Goal: Submit feedback/report problem: Submit feedback/report problem

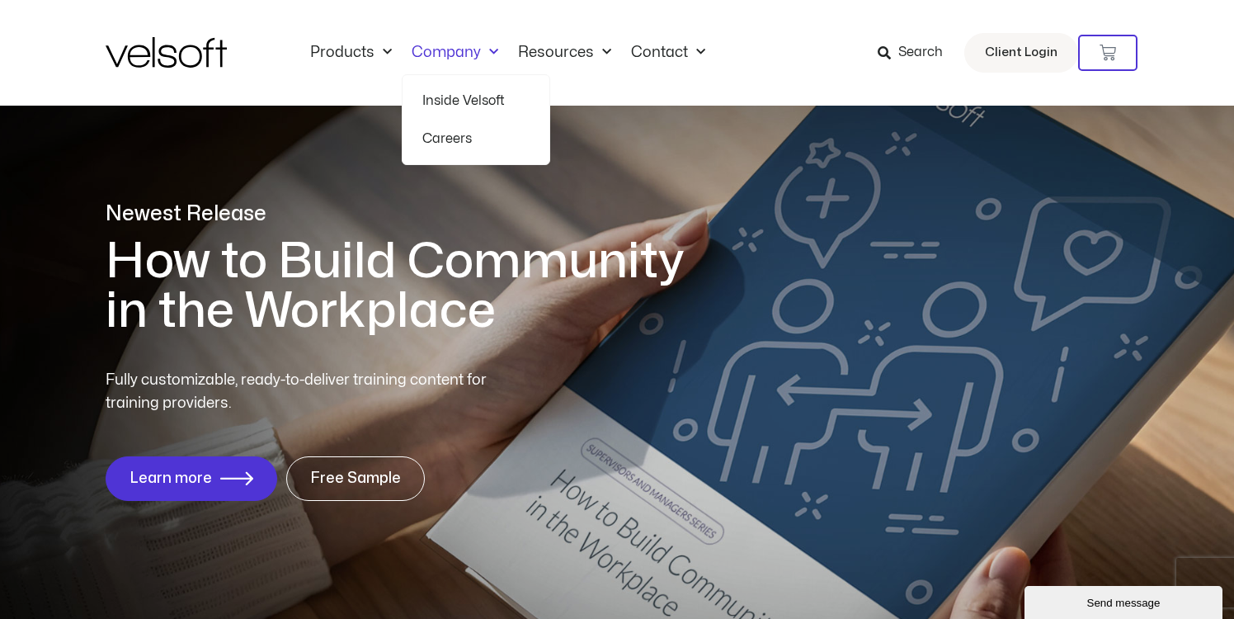
click at [486, 54] on span "Menu" at bounding box center [489, 52] width 17 height 27
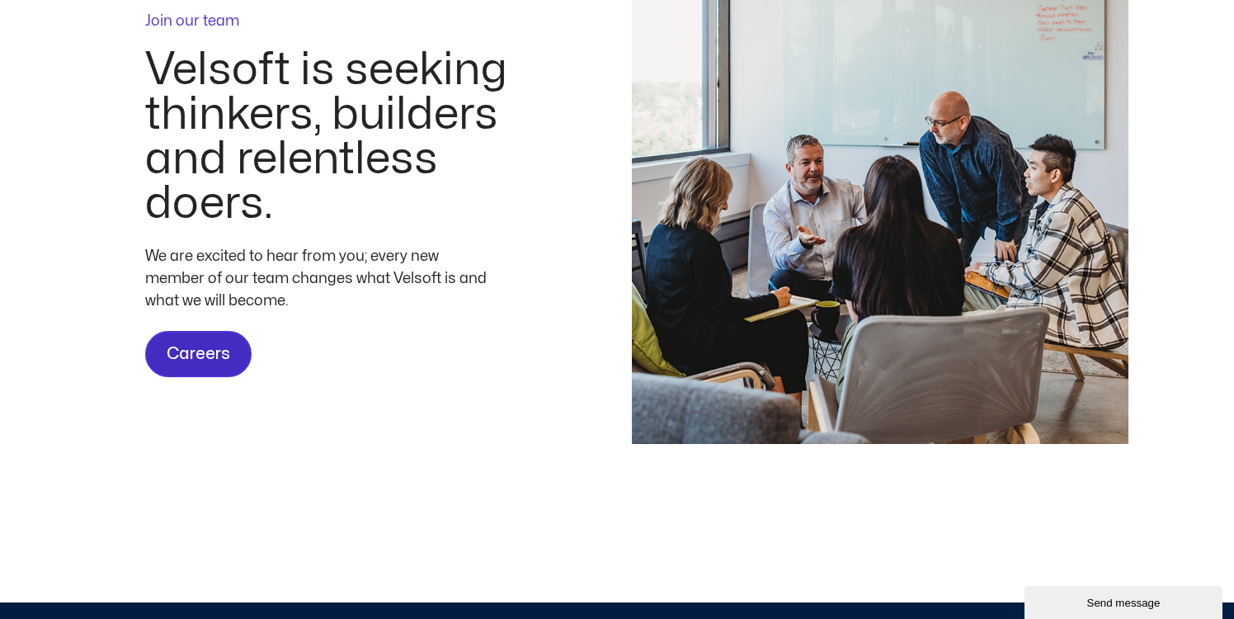
scroll to position [4936, 0]
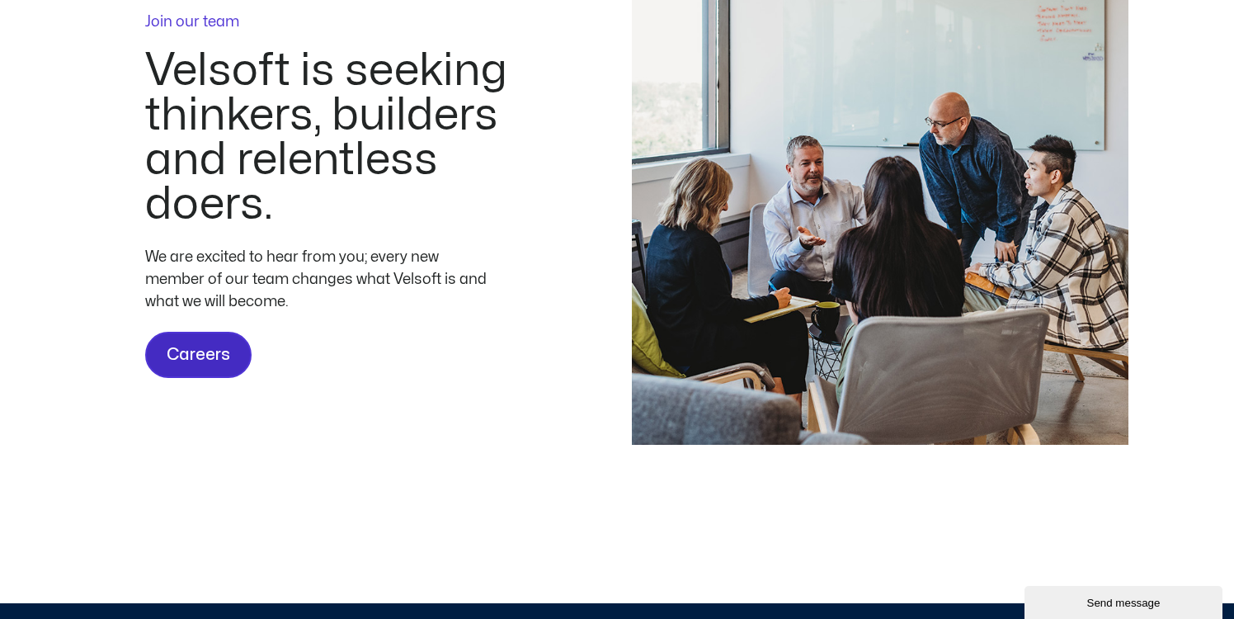
click at [196, 368] on span "Careers" at bounding box center [199, 354] width 64 height 26
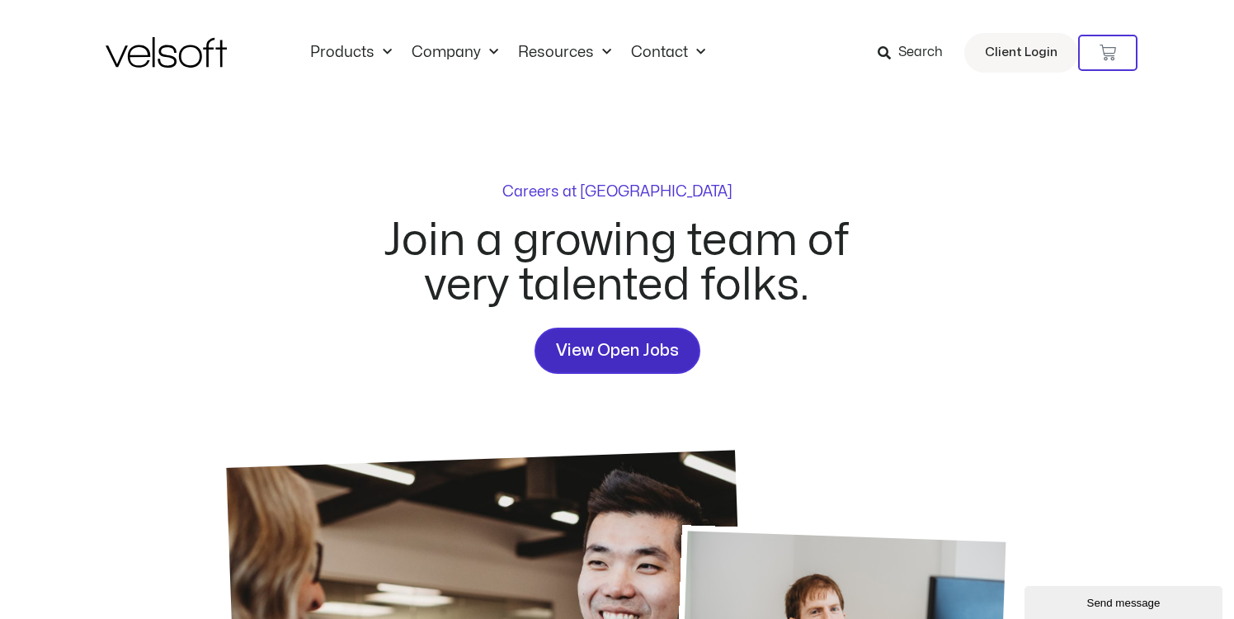
click at [635, 349] on span "View Open Jobs" at bounding box center [617, 350] width 123 height 26
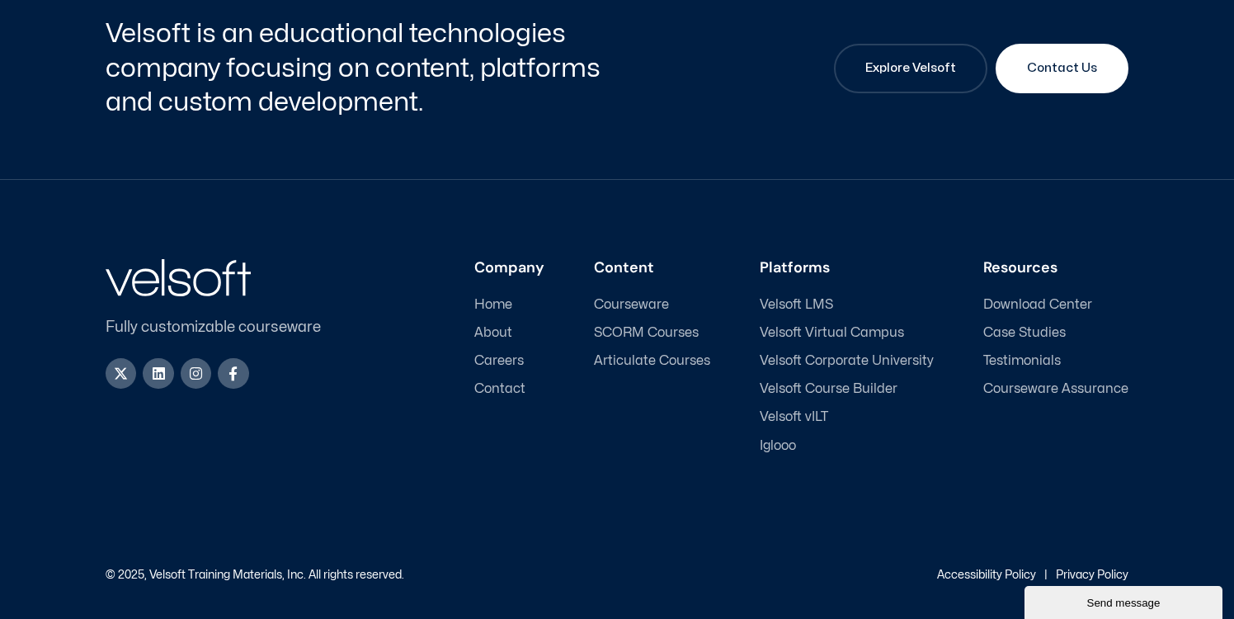
scroll to position [2354, 0]
click at [508, 356] on span "Careers" at bounding box center [498, 360] width 49 height 16
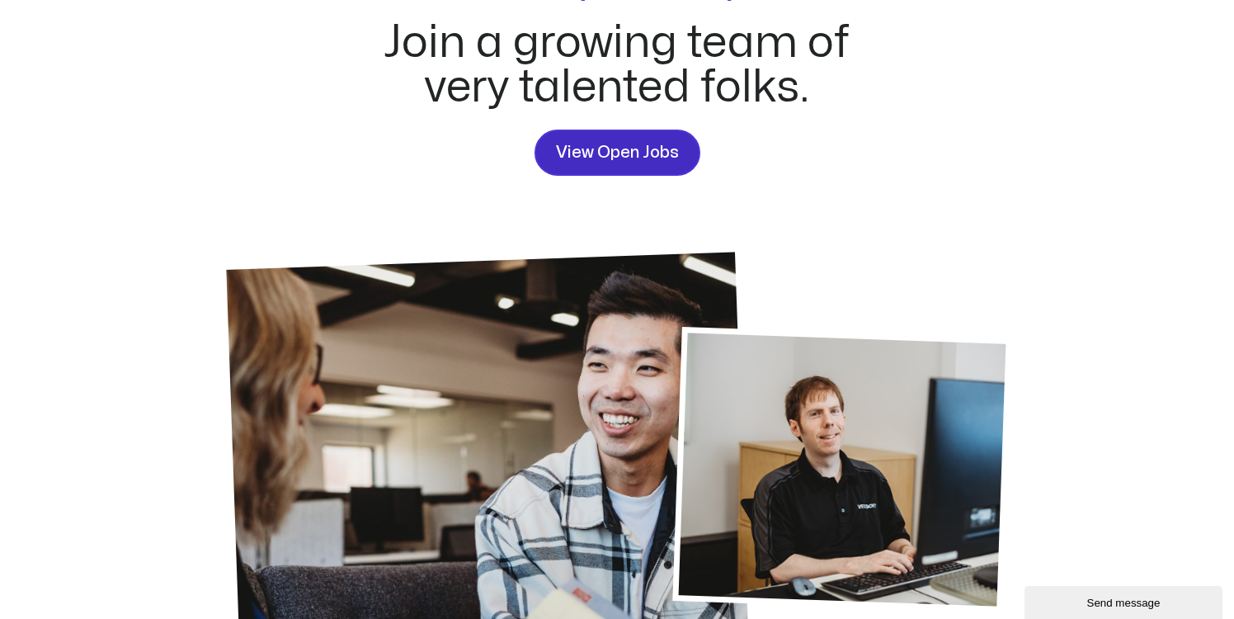
click at [593, 148] on span "View Open Jobs" at bounding box center [617, 152] width 123 height 26
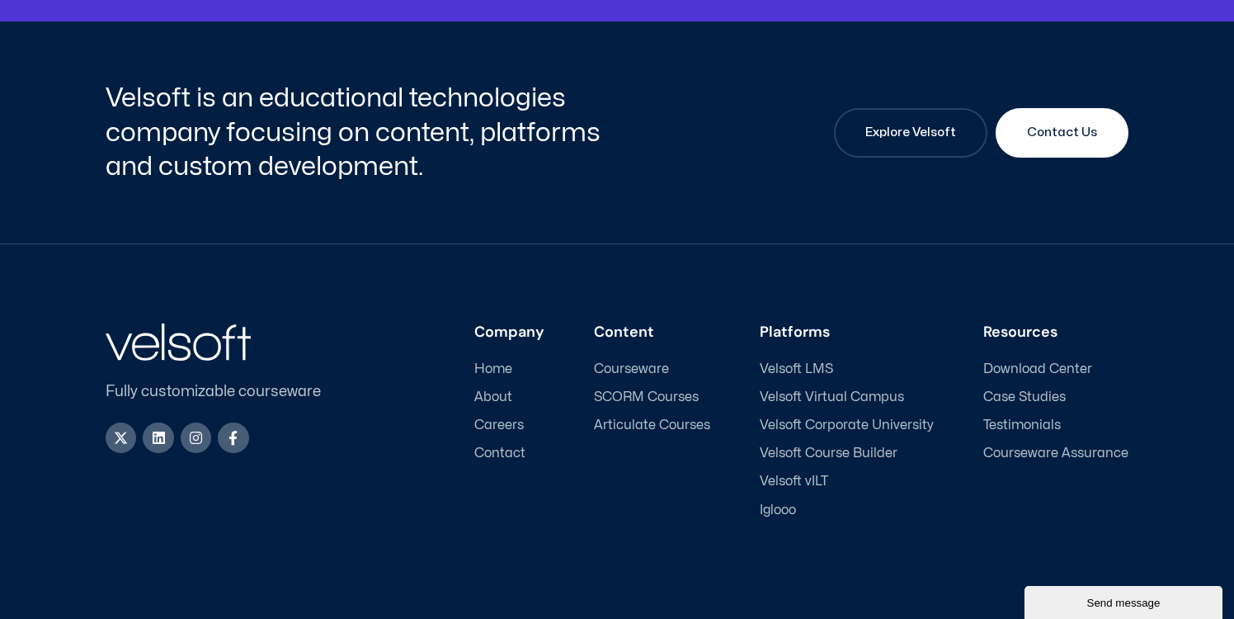
scroll to position [2310, 0]
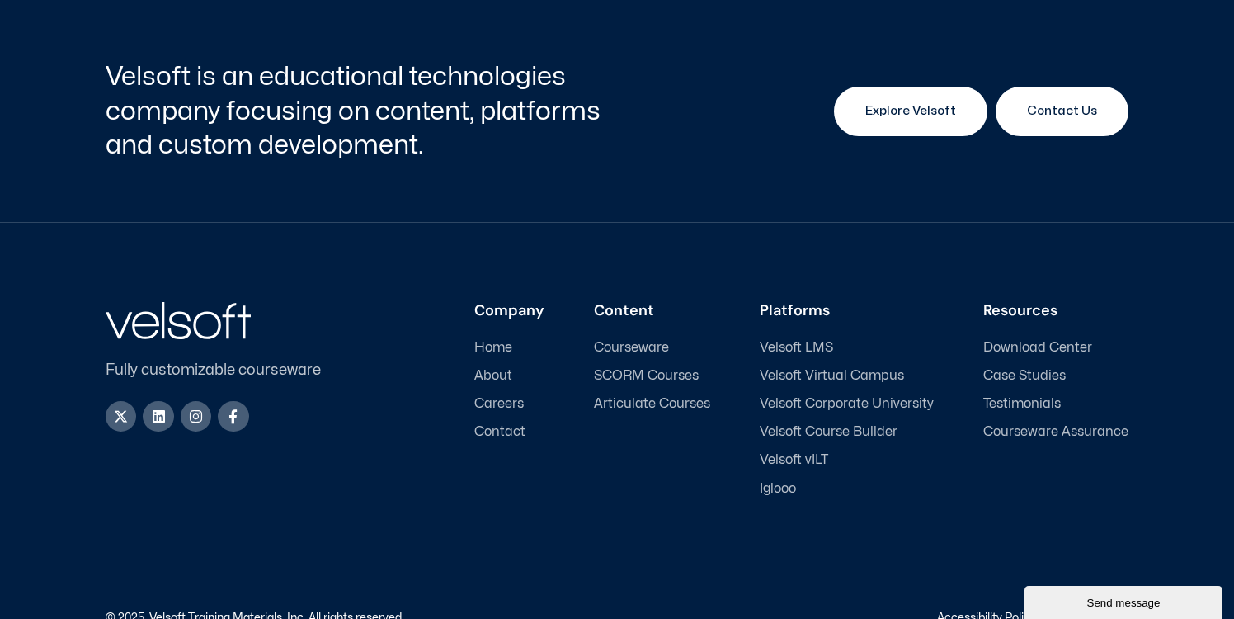
click at [883, 111] on span "Explore Velsoft" at bounding box center [910, 111] width 91 height 20
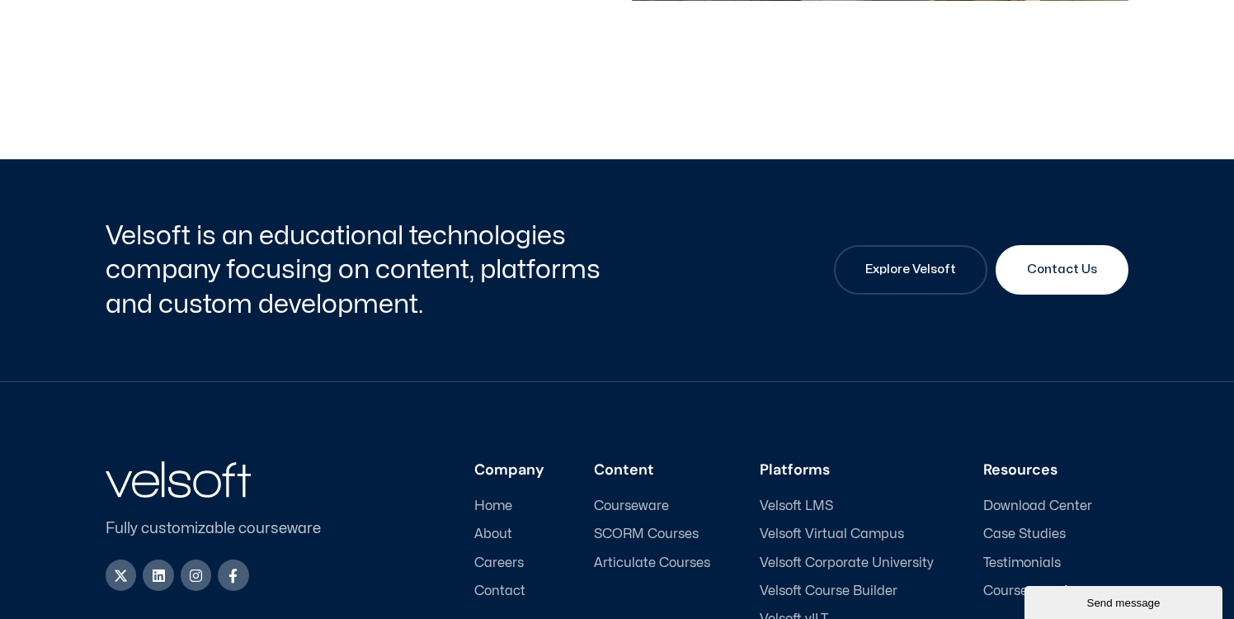
scroll to position [5617, 0]
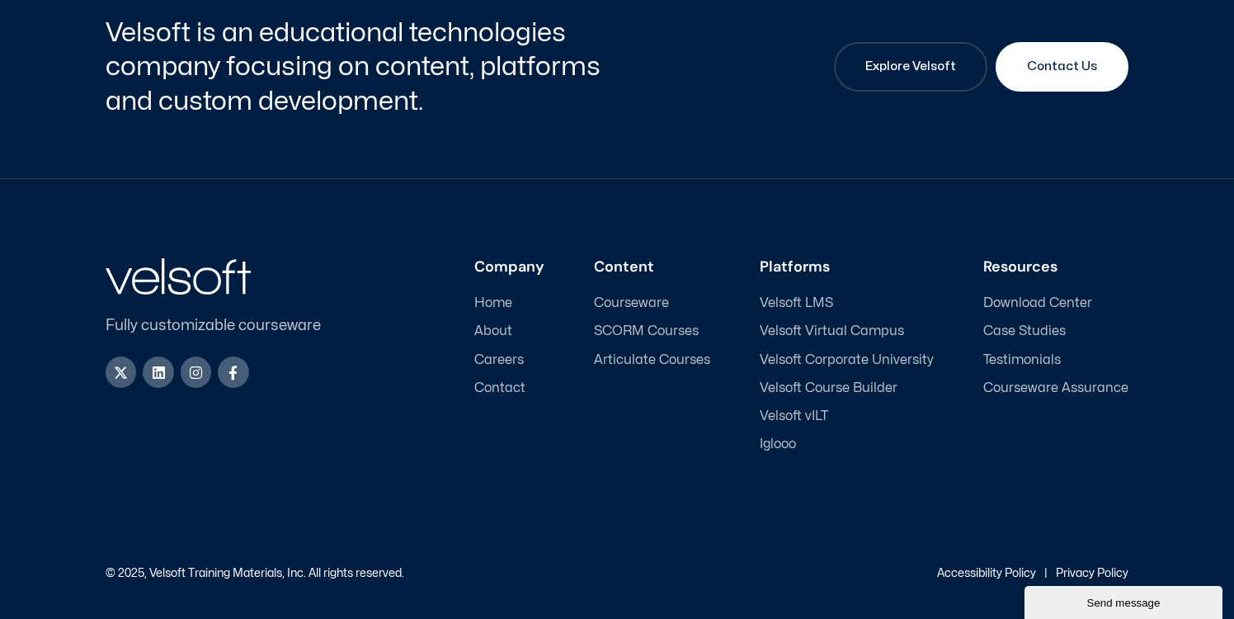
click at [496, 327] on span "About" at bounding box center [493, 331] width 38 height 16
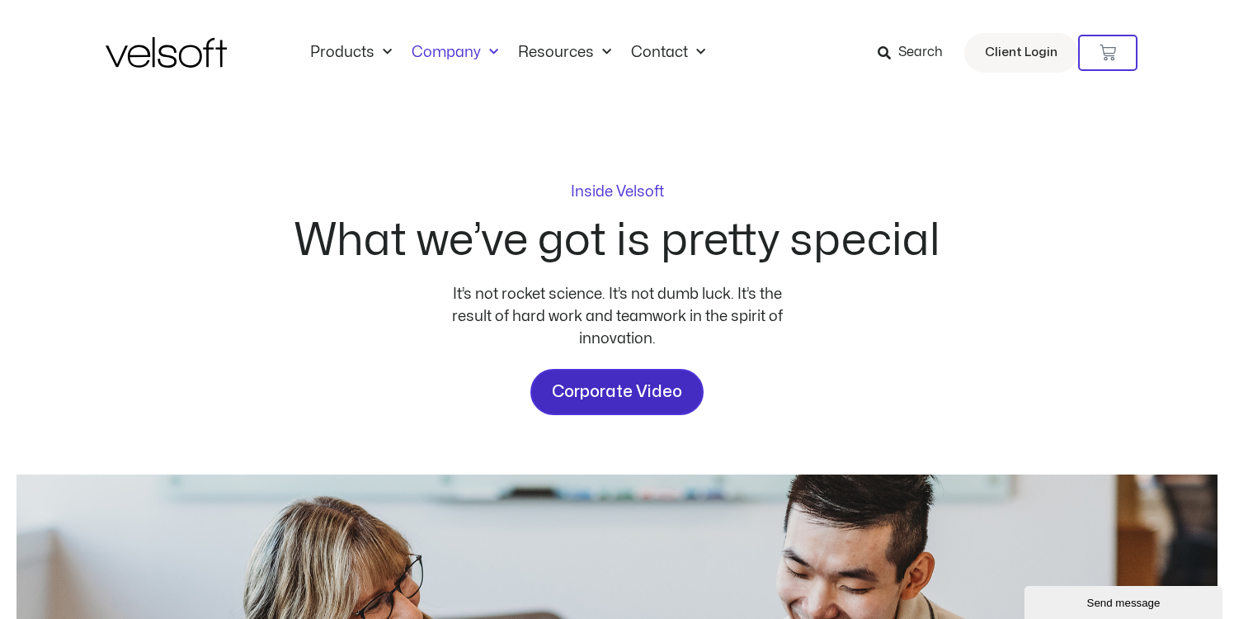
click at [622, 395] on span "Corporate Video" at bounding box center [617, 392] width 130 height 26
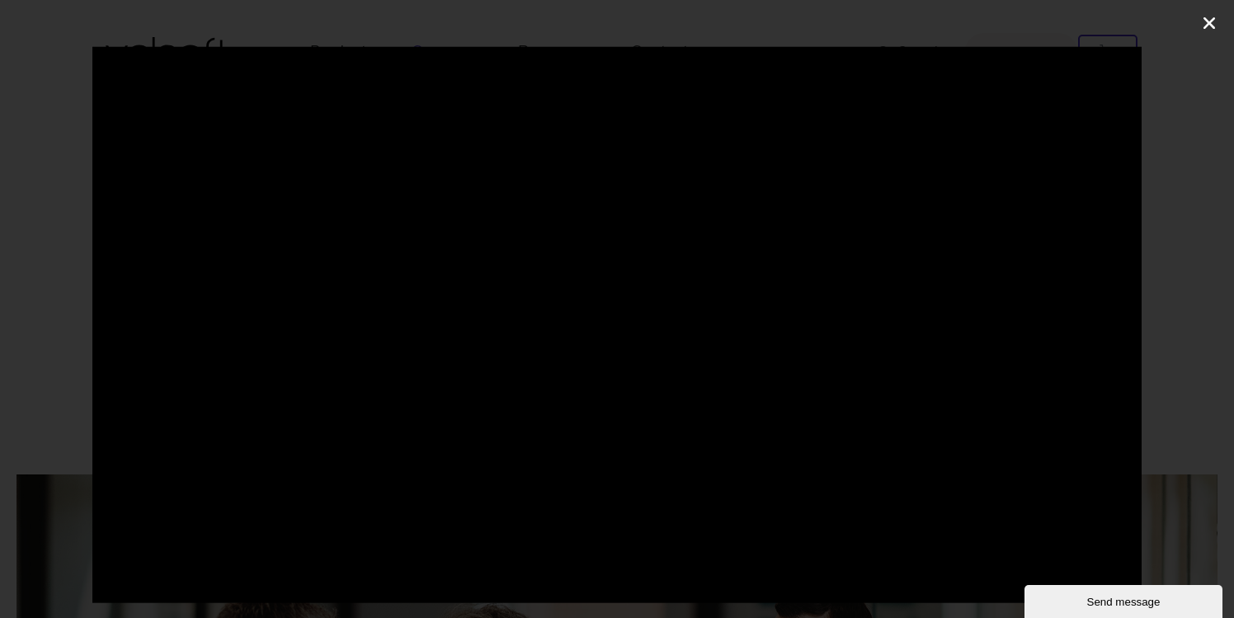
click at [1212, 21] on icon "Close (Esc)" at bounding box center [1209, 23] width 16 height 16
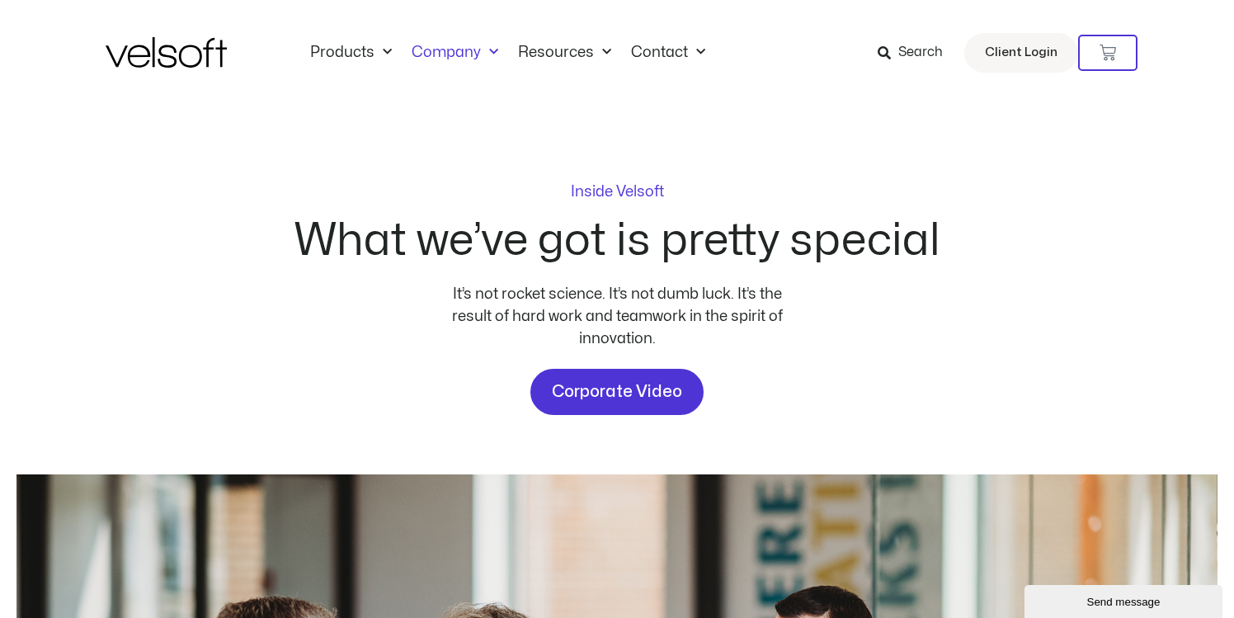
click at [1083, 597] on div "Send message" at bounding box center [1123, 601] width 173 height 12
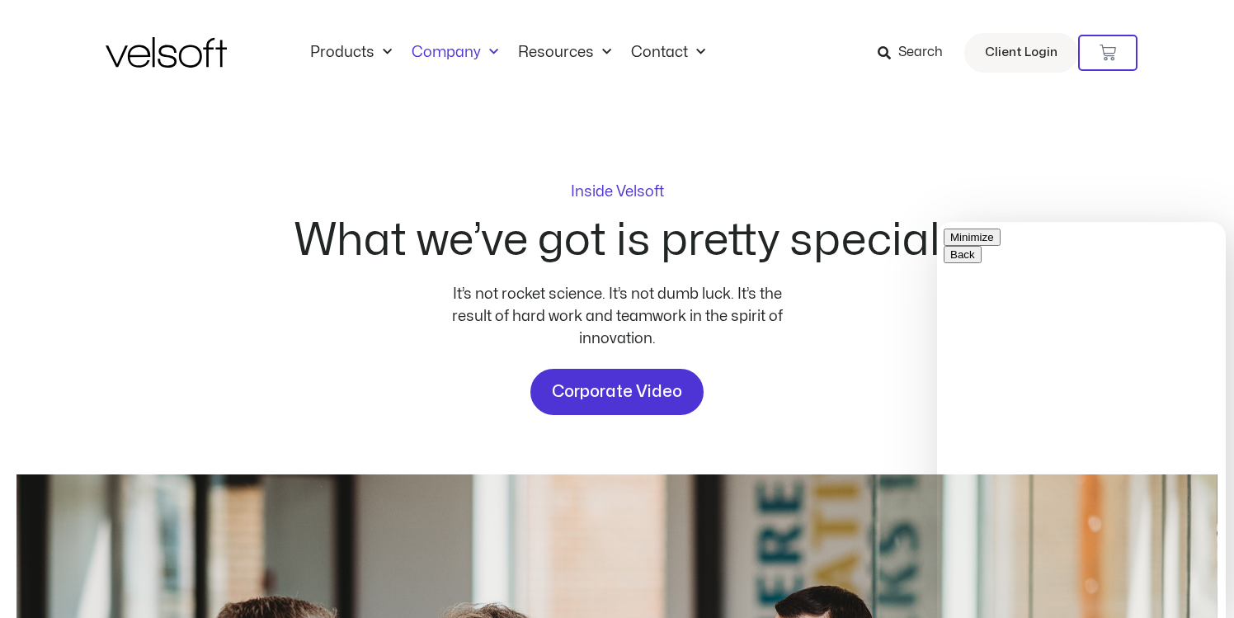
type input "*********"
type input "**********"
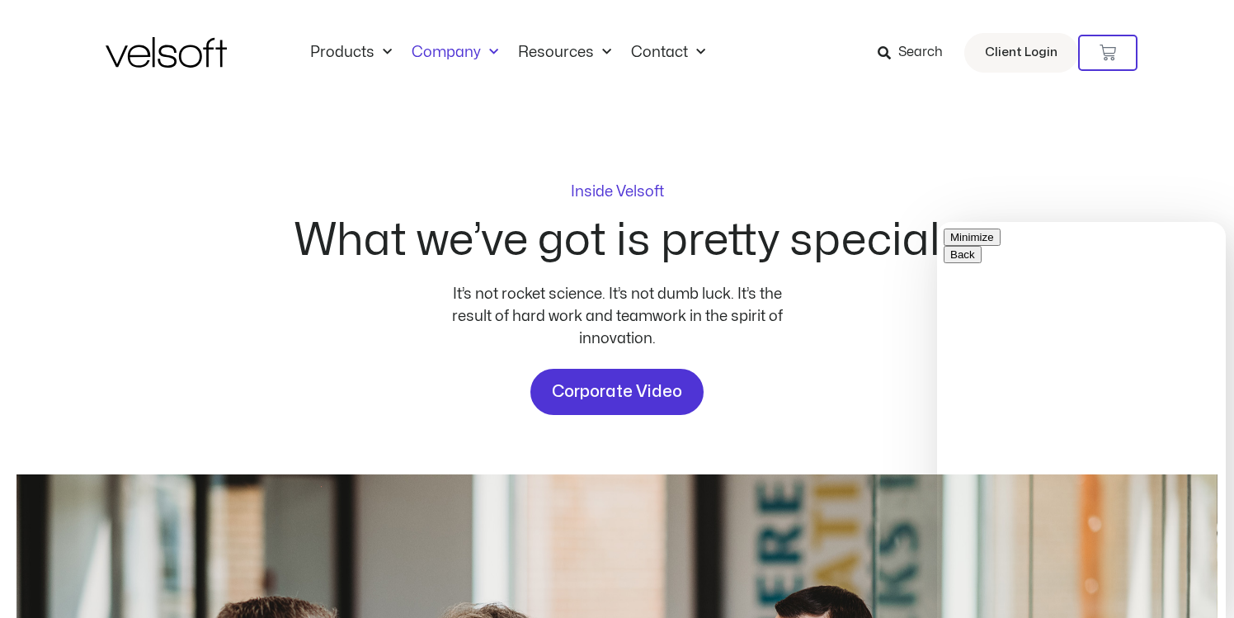
type textarea "**********"
click at [1000, 276] on button "Minimize" at bounding box center [971, 284] width 57 height 17
